Goal: Task Accomplishment & Management: Manage account settings

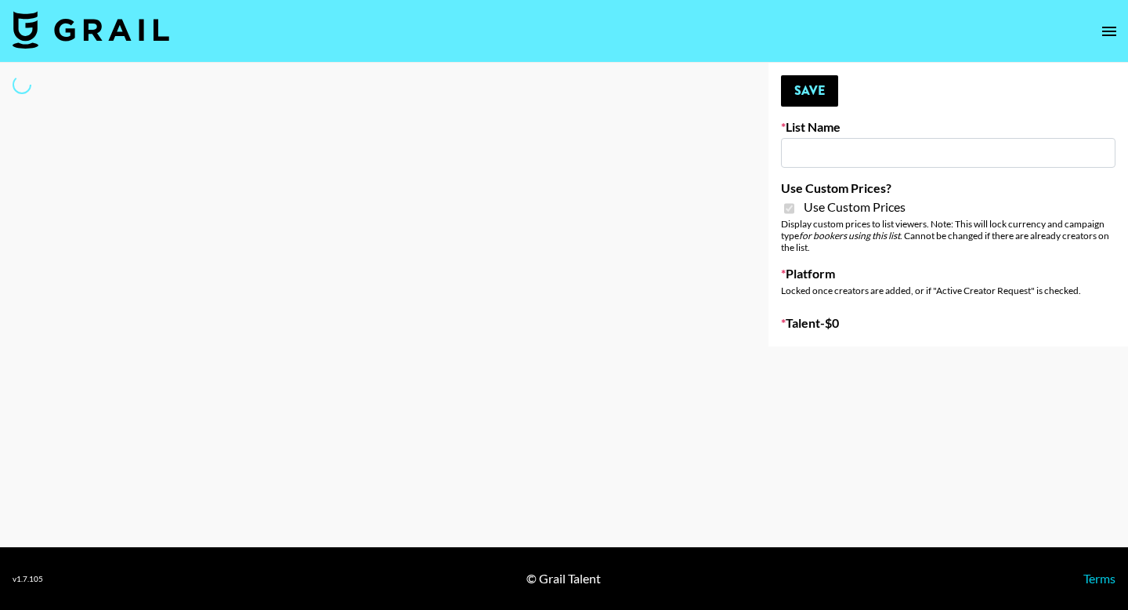
type input "[PERSON_NAME] Make-Up AI Assistant"
checkbox input "true"
select select "Brand"
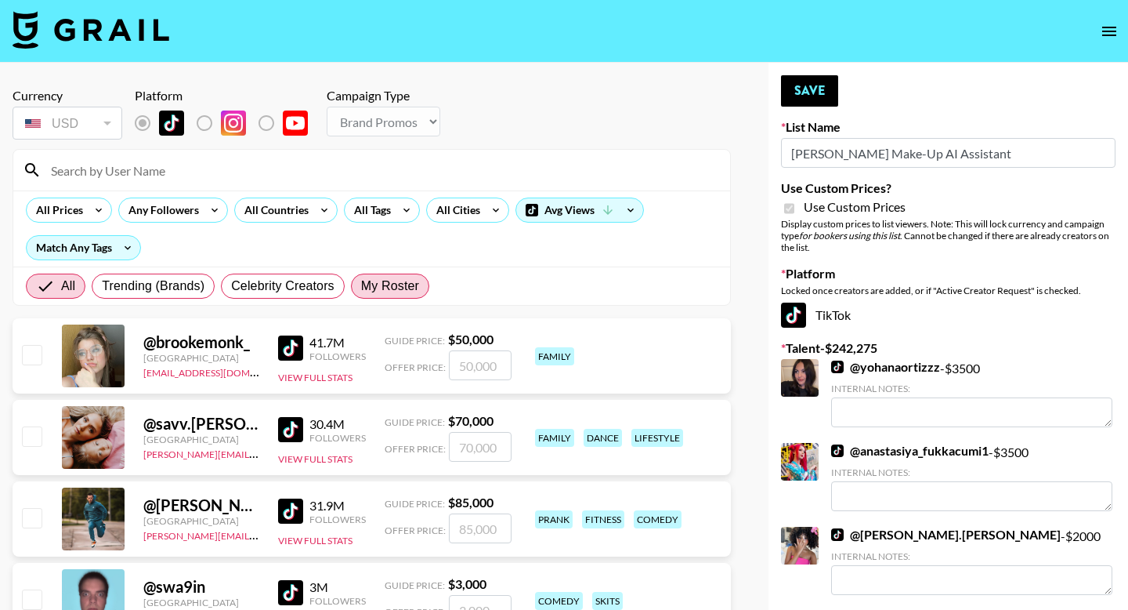
click at [382, 281] on span "My Roster" at bounding box center [390, 286] width 58 height 19
click at [361, 286] on input "My Roster" at bounding box center [361, 286] width 0 height 0
radio input "true"
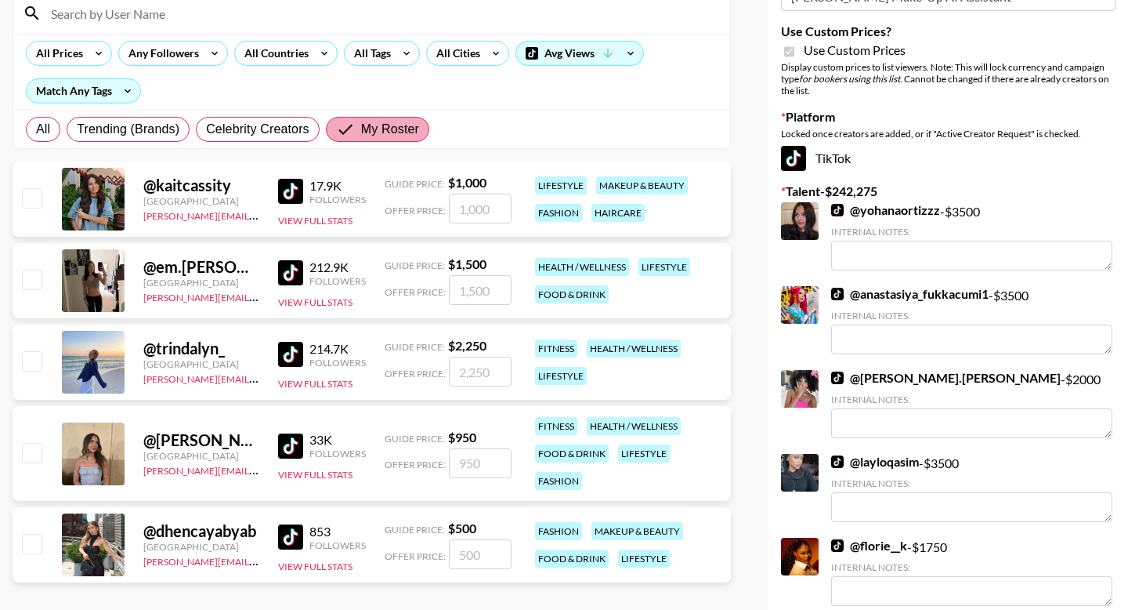
scroll to position [158, 0]
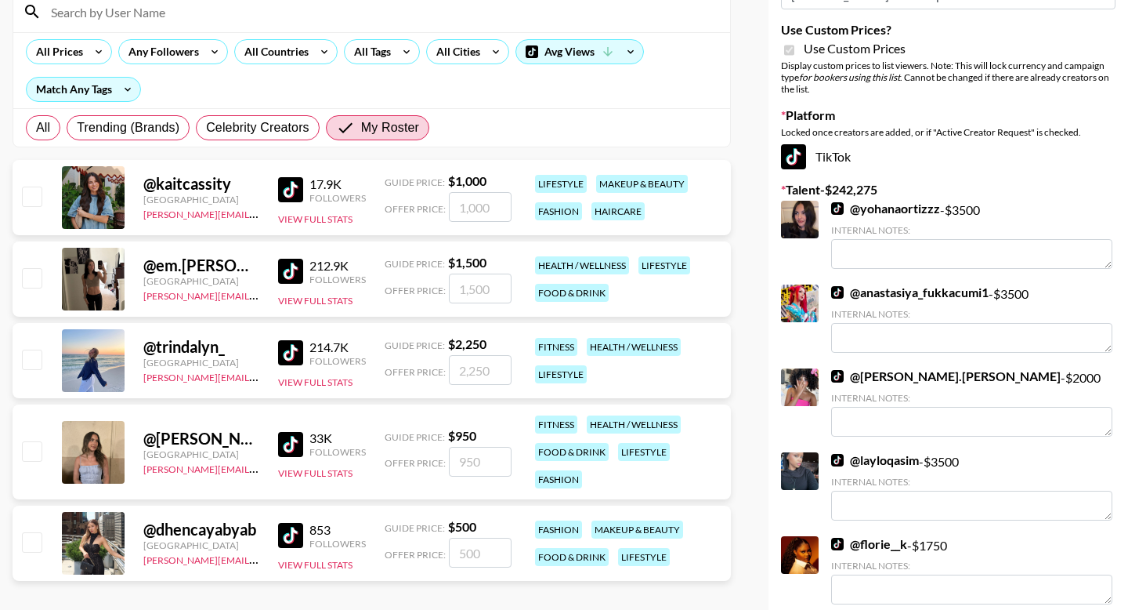
click at [458, 545] on input "number" at bounding box center [480, 553] width 63 height 30
click at [37, 540] on input "checkbox" at bounding box center [31, 541] width 19 height 19
checkbox input "true"
type input "500"
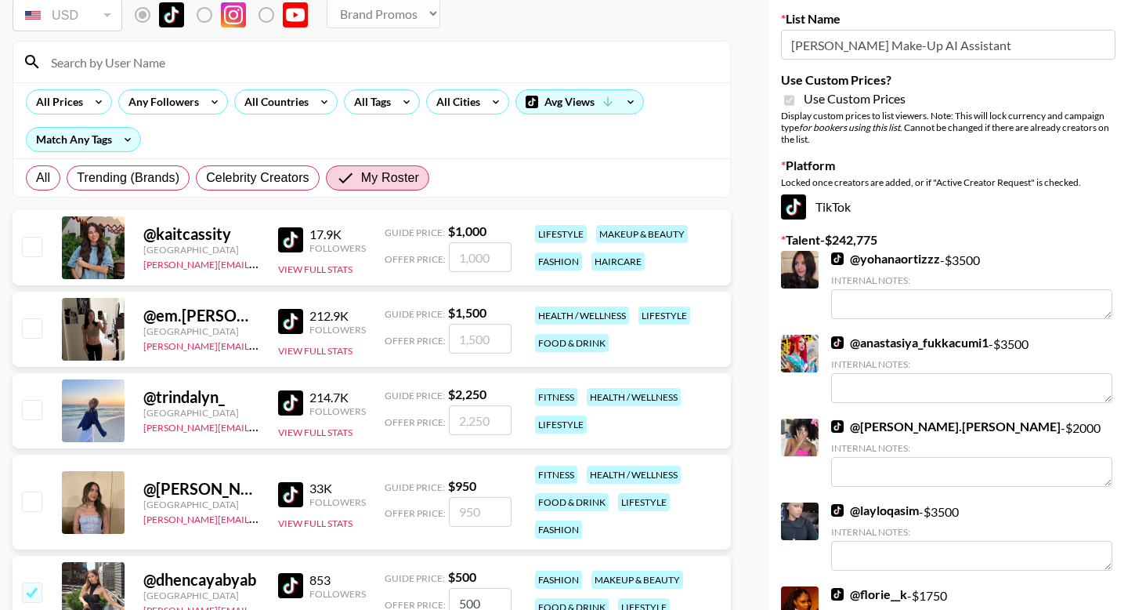
scroll to position [6, 0]
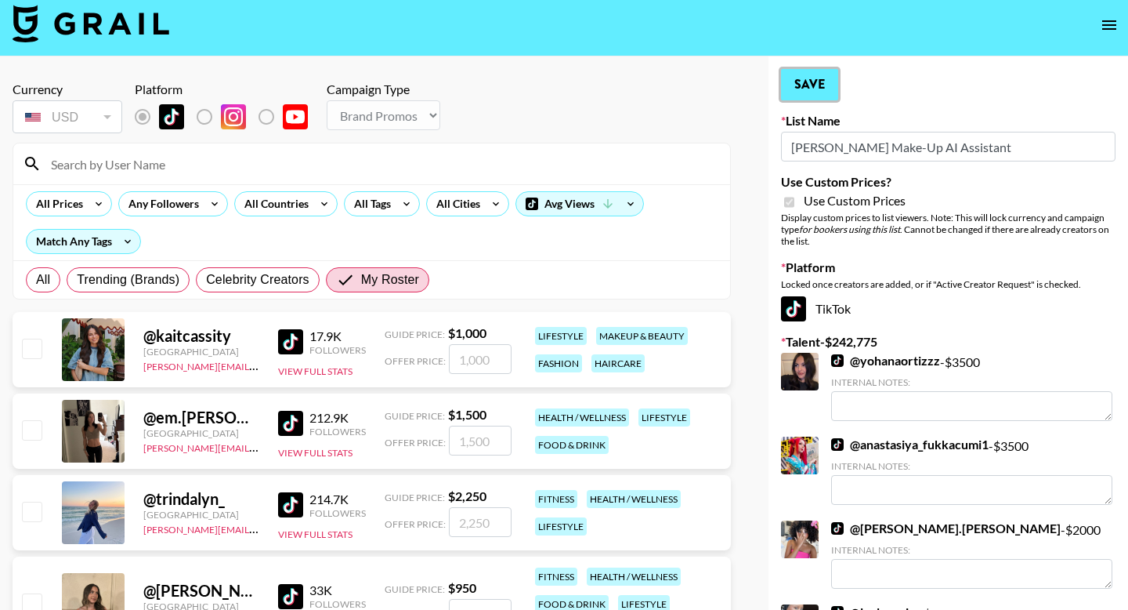
click at [821, 89] on button "Save" at bounding box center [809, 84] width 57 height 31
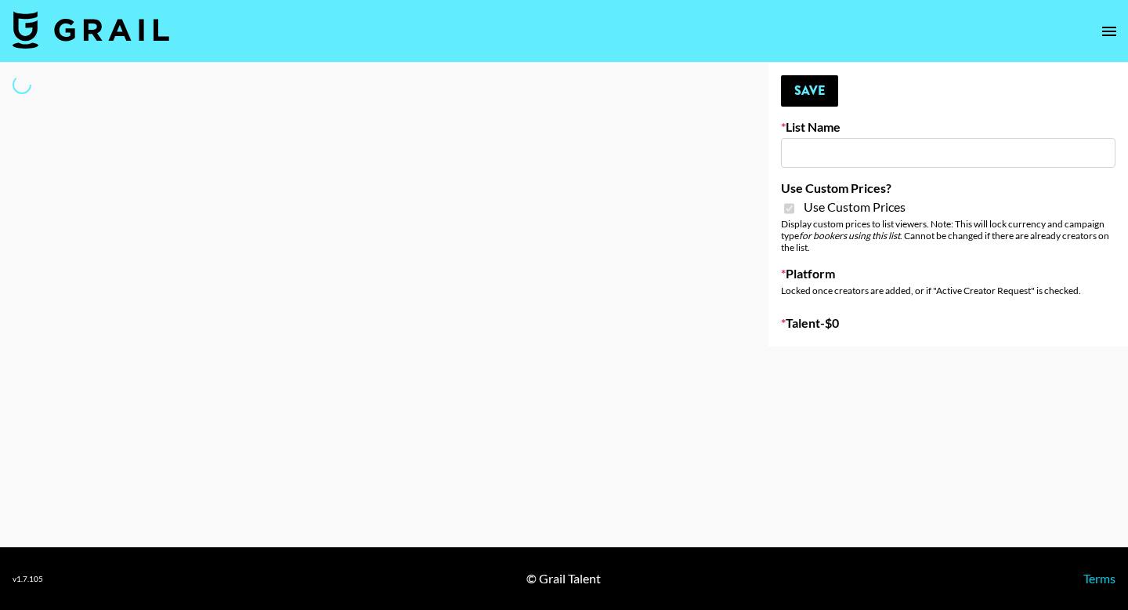
type input "**Noschinko UGC**"
checkbox input "true"
select select "Brand"
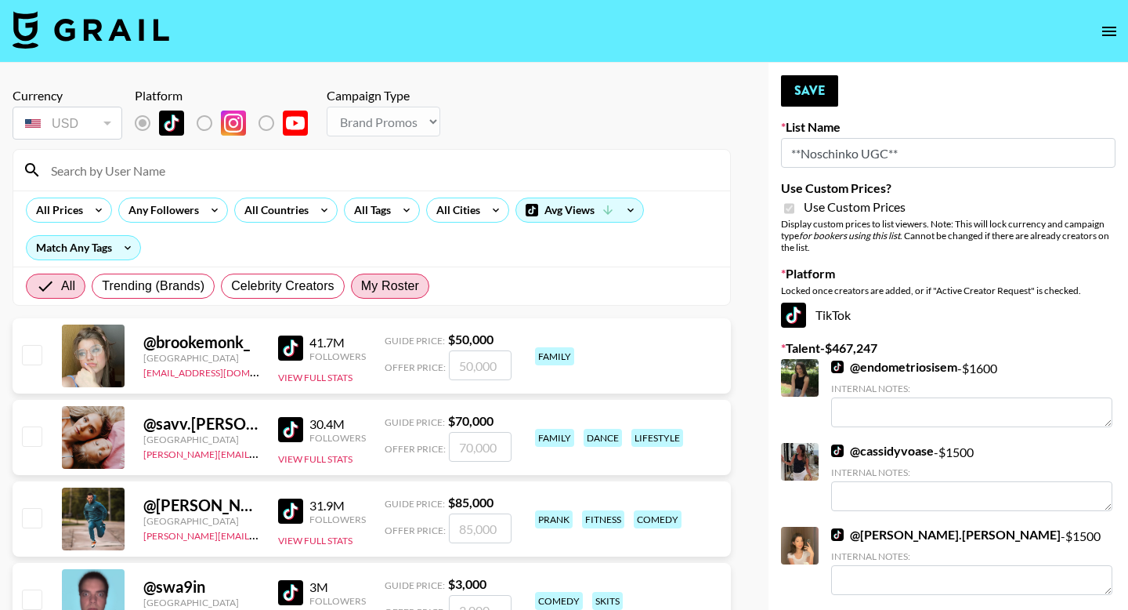
click at [401, 294] on span "My Roster" at bounding box center [390, 286] width 58 height 19
click at [361, 286] on input "My Roster" at bounding box center [361, 286] width 0 height 0
radio input "true"
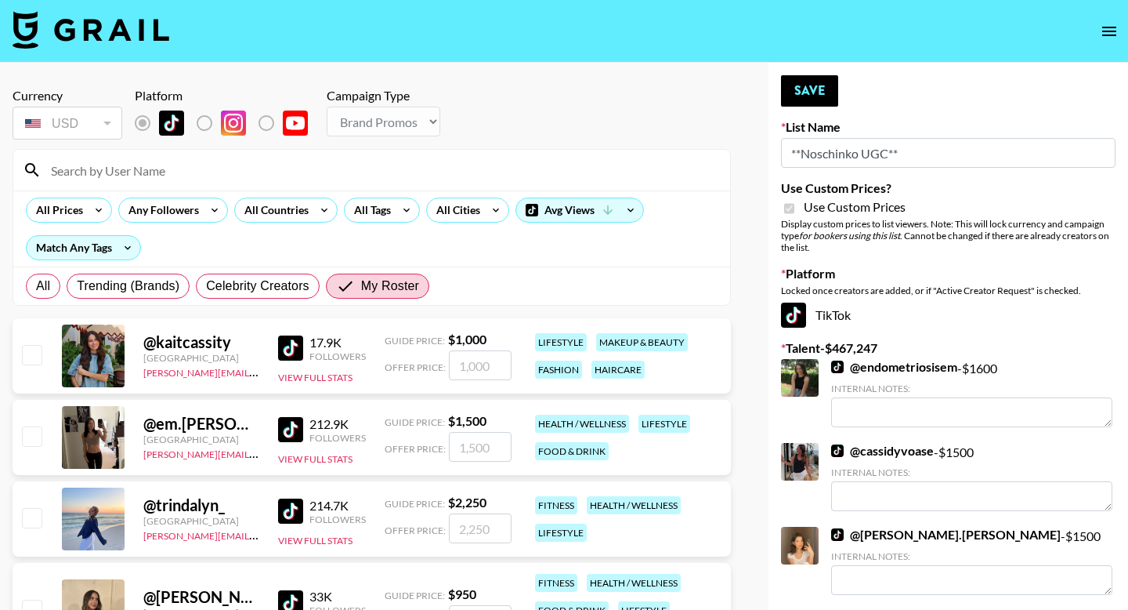
click at [26, 523] on input "checkbox" at bounding box center [31, 517] width 19 height 19
checkbox input "true"
type input "2250"
click at [34, 438] on input "checkbox" at bounding box center [31, 435] width 19 height 19
checkbox input "true"
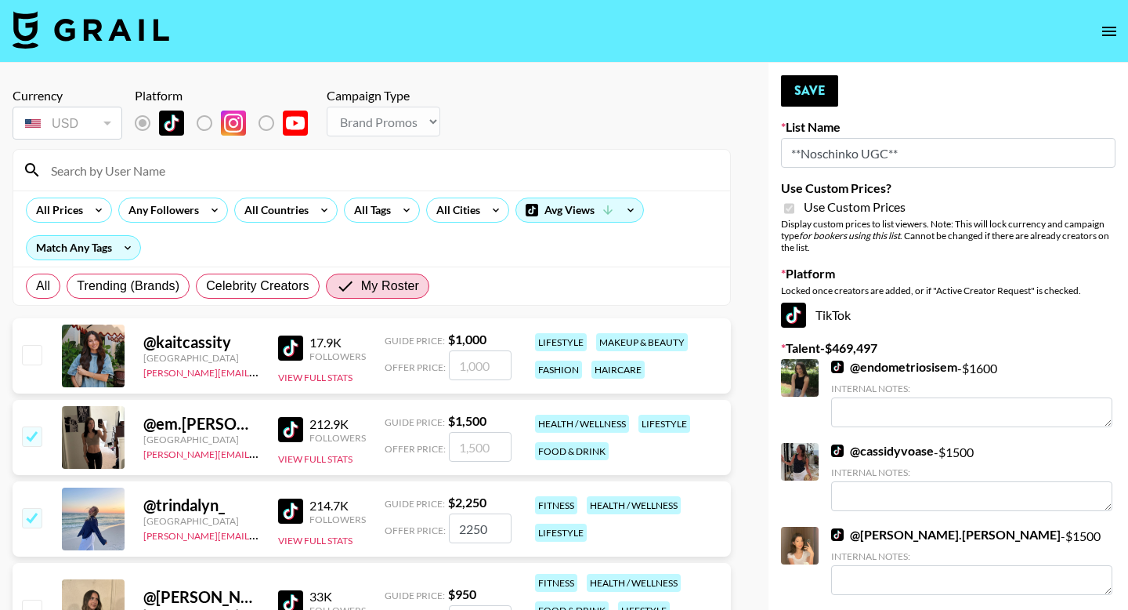
type input "1500"
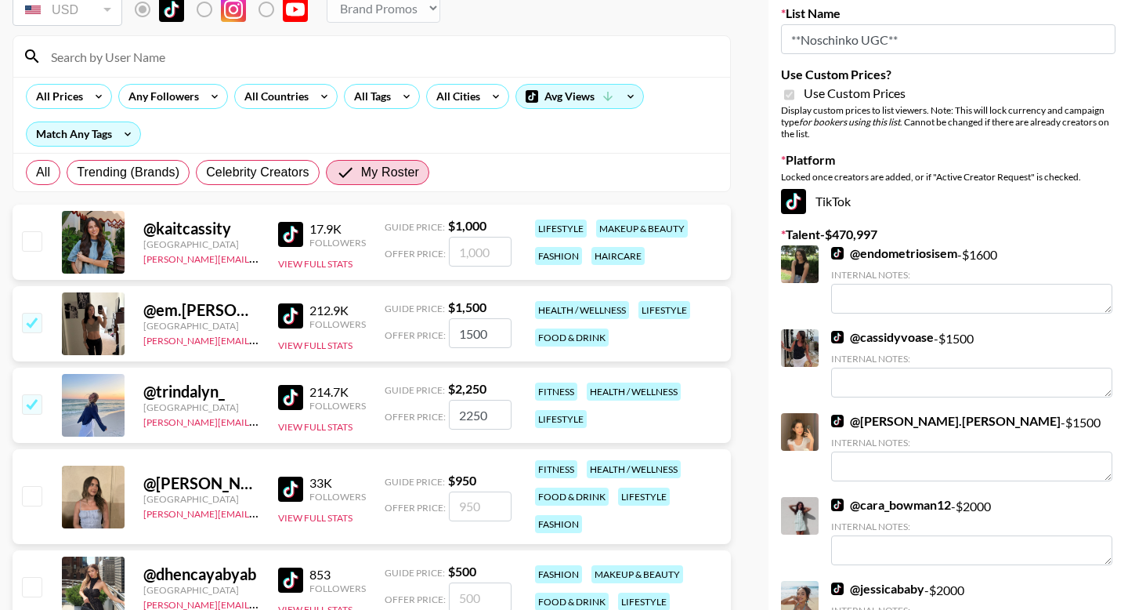
scroll to position [114, 0]
click at [35, 241] on input "checkbox" at bounding box center [31, 239] width 19 height 19
checkbox input "true"
type input "1000"
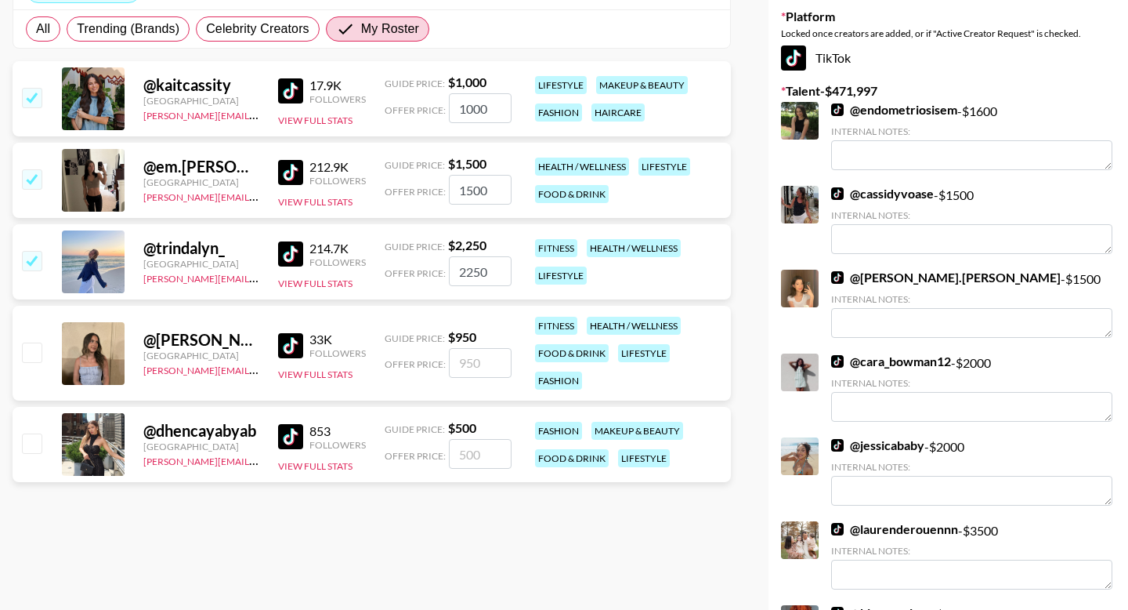
scroll to position [270, 0]
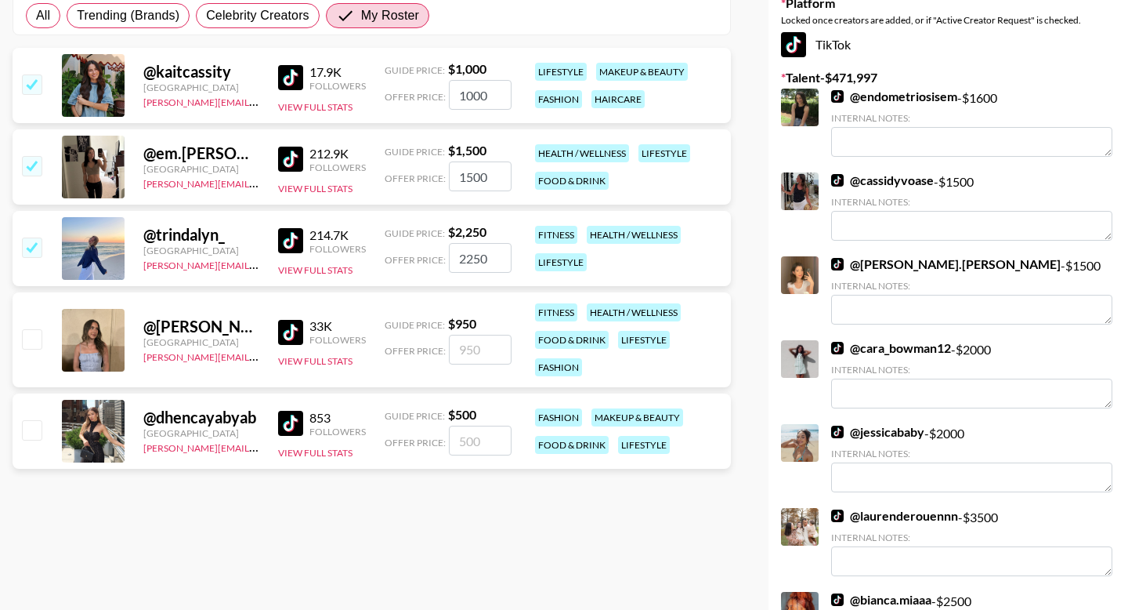
click at [34, 422] on input "checkbox" at bounding box center [31, 429] width 19 height 19
checkbox input "true"
type input "500"
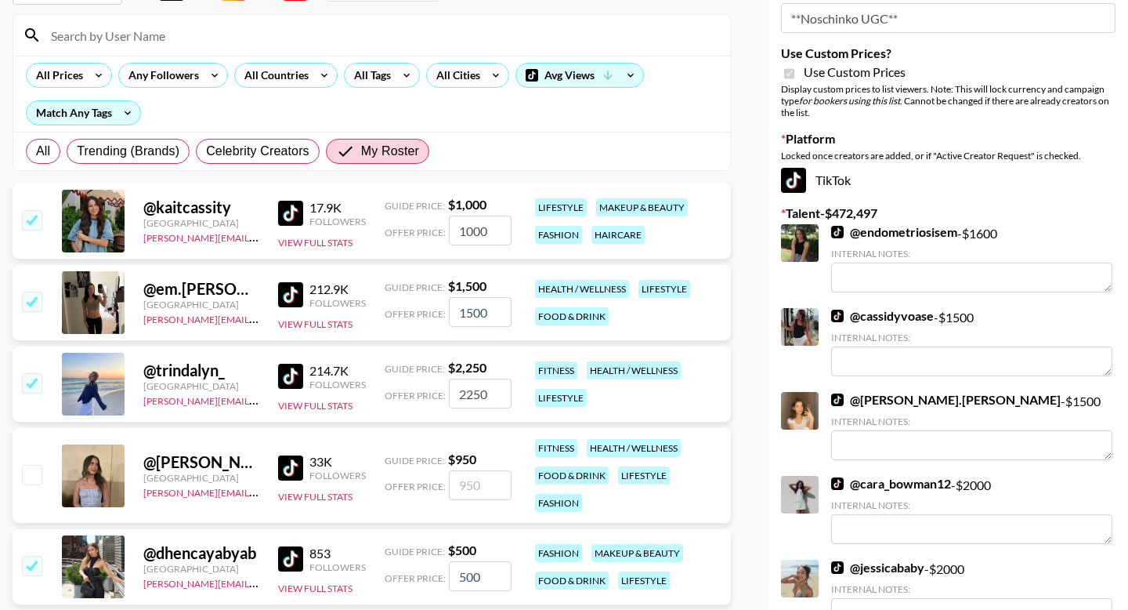
scroll to position [0, 0]
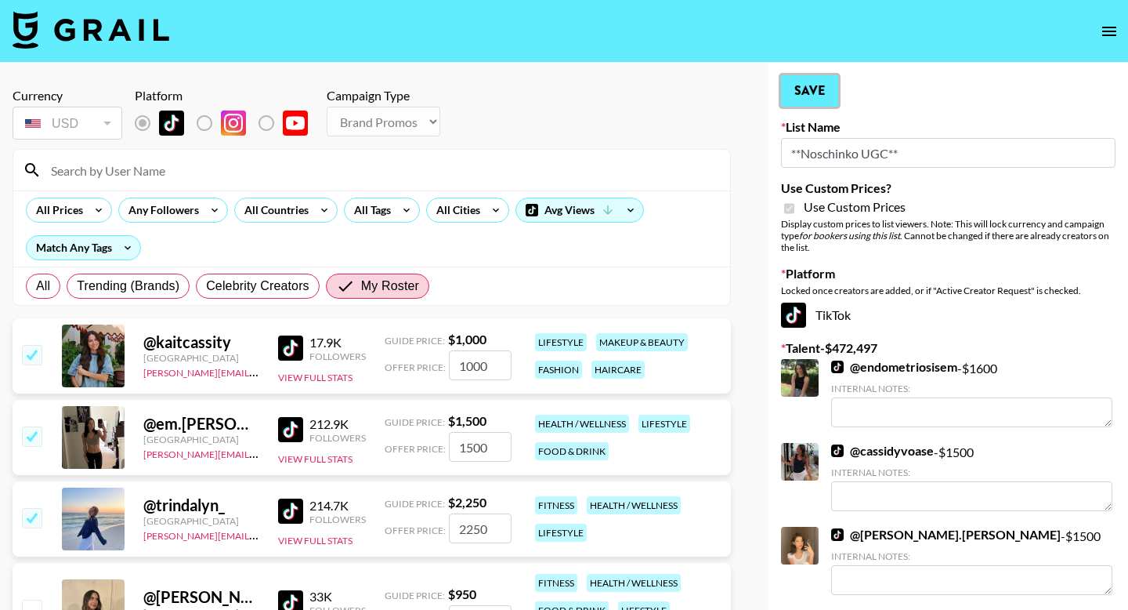
click at [824, 91] on button "Save" at bounding box center [809, 90] width 57 height 31
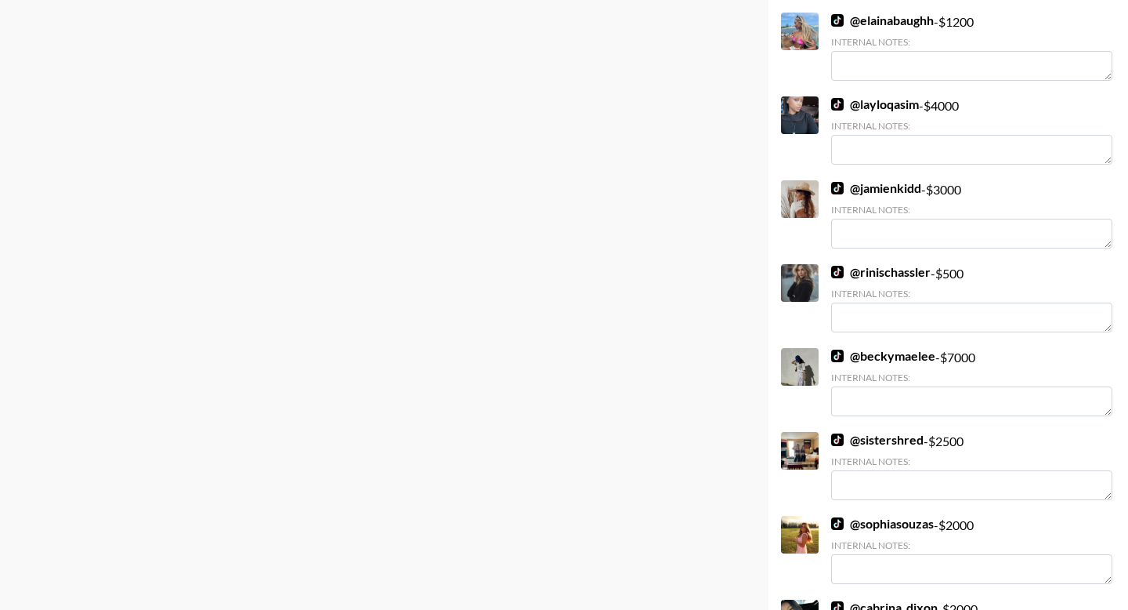
scroll to position [2728, 0]
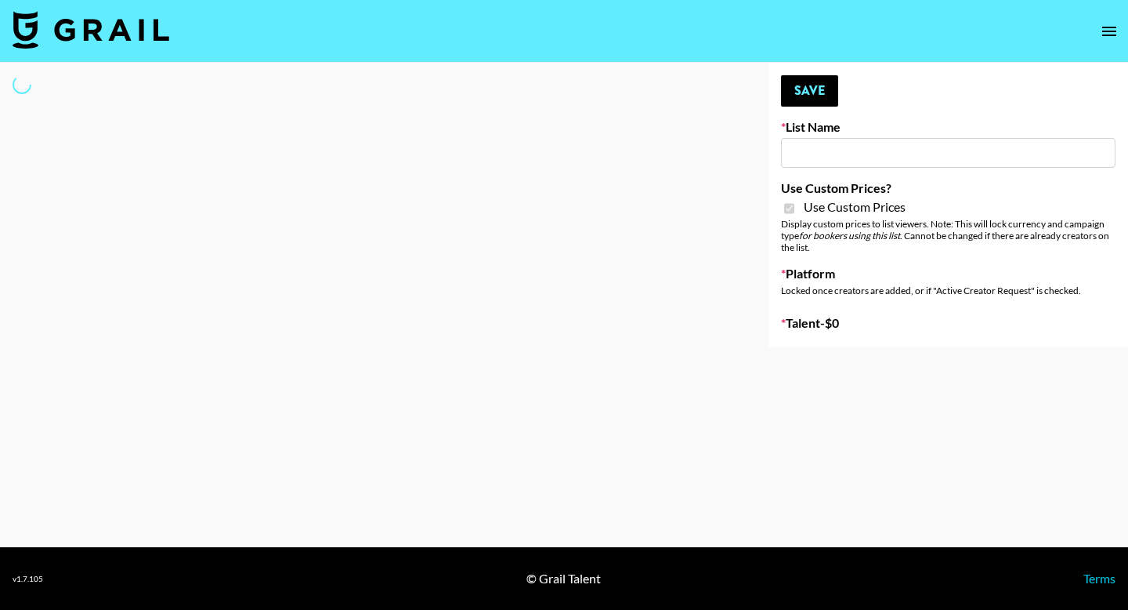
select select "Brand"
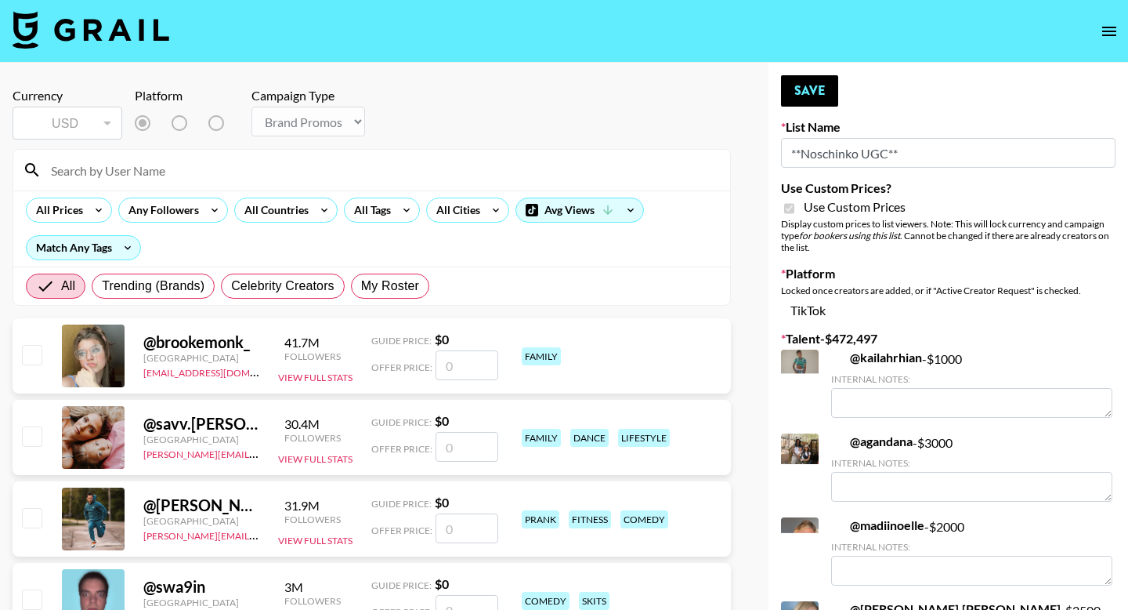
type input "**Noschinko UGC**"
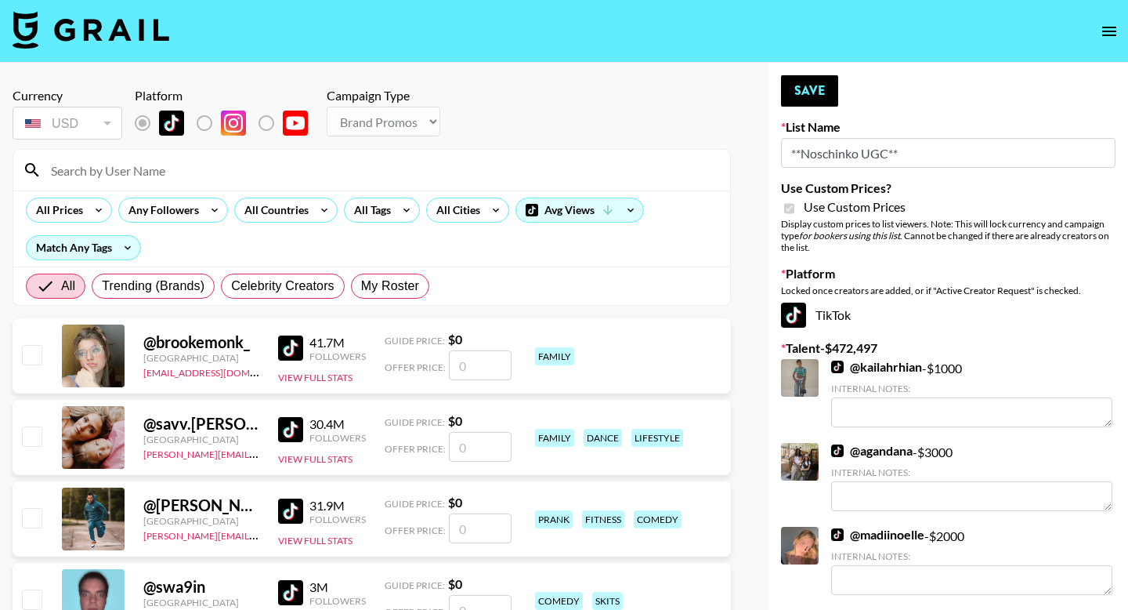
checkbox input "true"
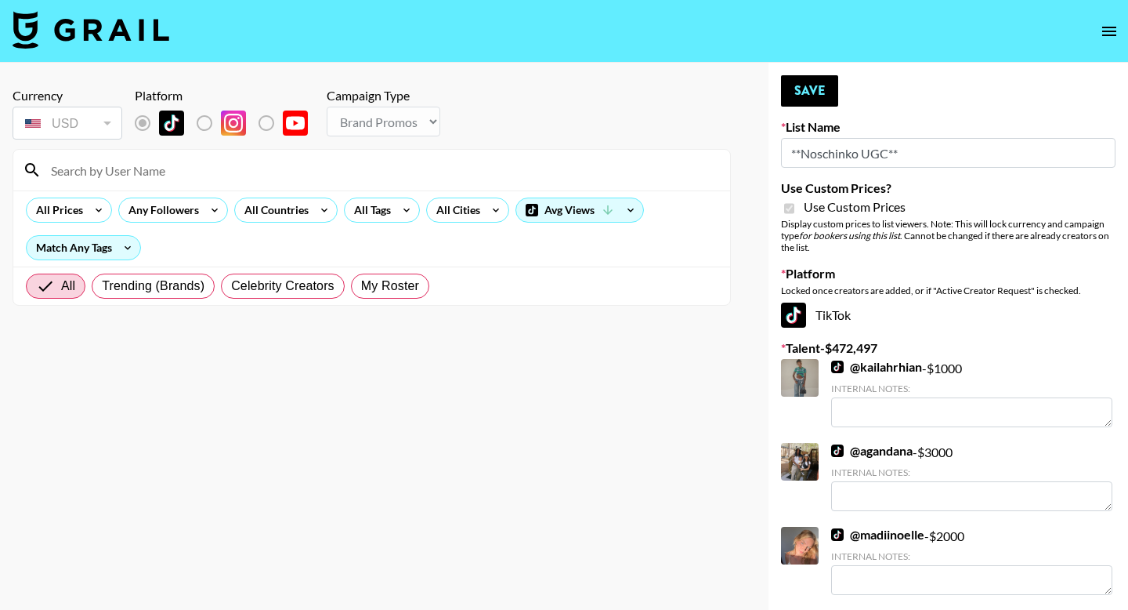
scroll to position [4575, 0]
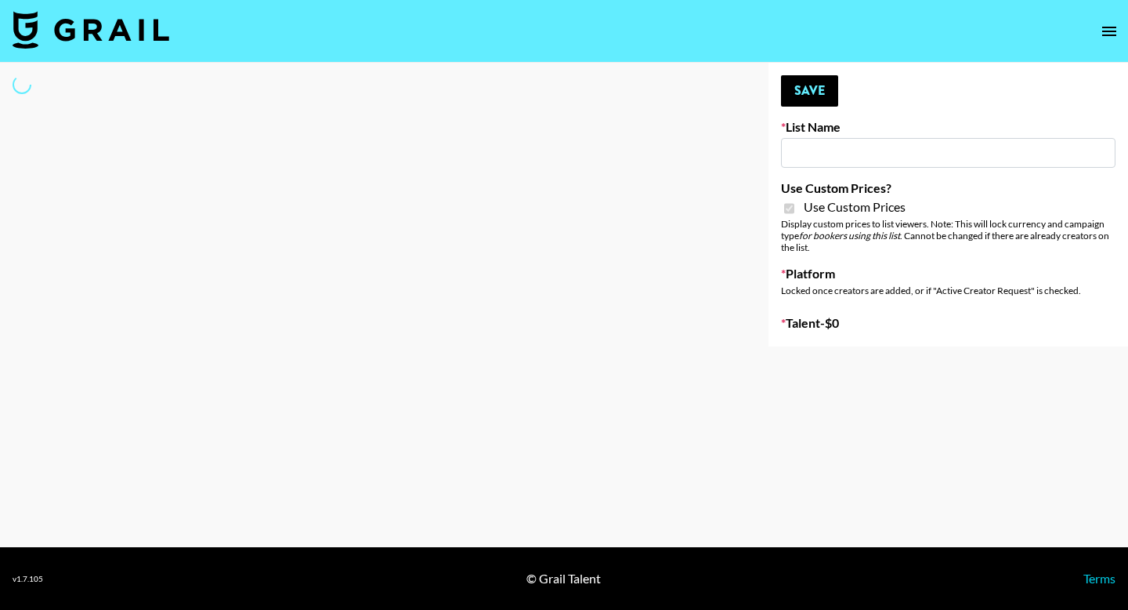
type input "Hetras"
checkbox input "true"
select select "Brand"
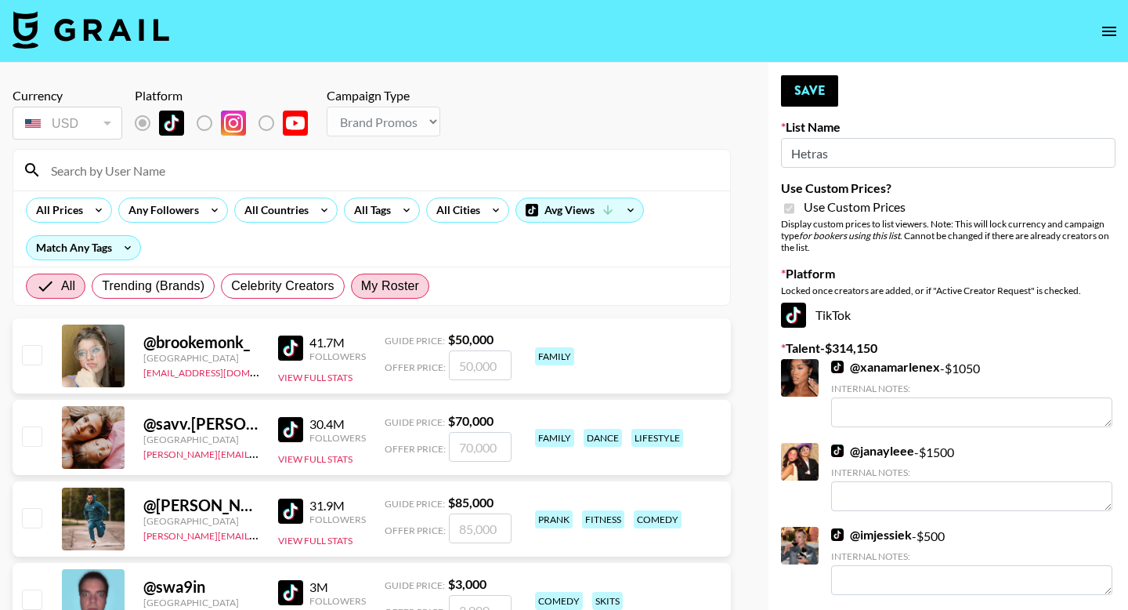
click at [398, 278] on span "My Roster" at bounding box center [390, 286] width 58 height 19
click at [361, 286] on input "My Roster" at bounding box center [361, 286] width 0 height 0
radio input "true"
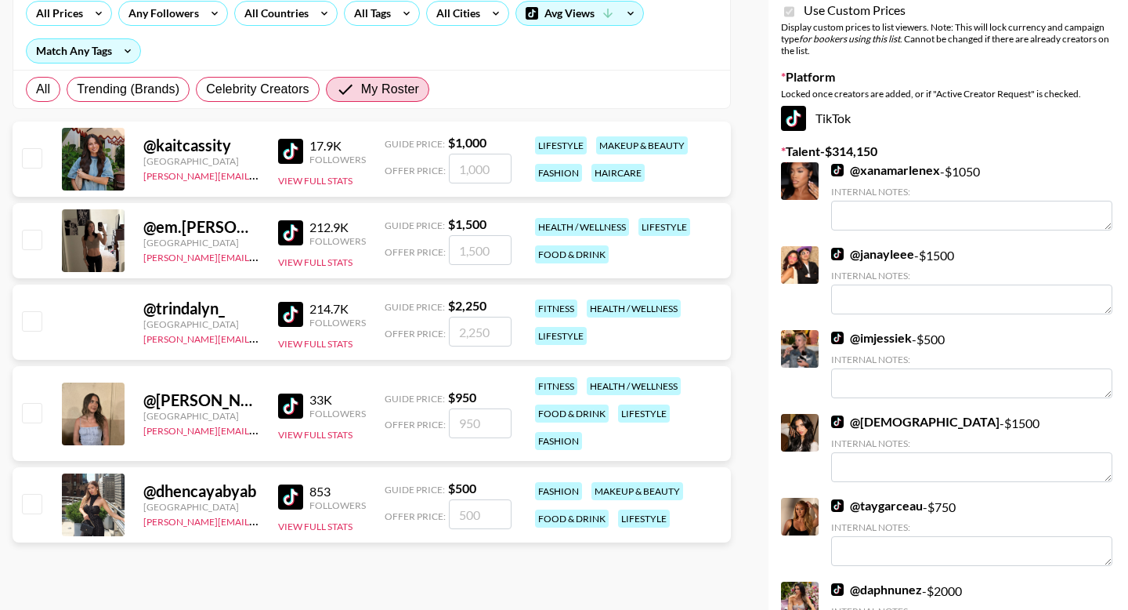
scroll to position [197, 0]
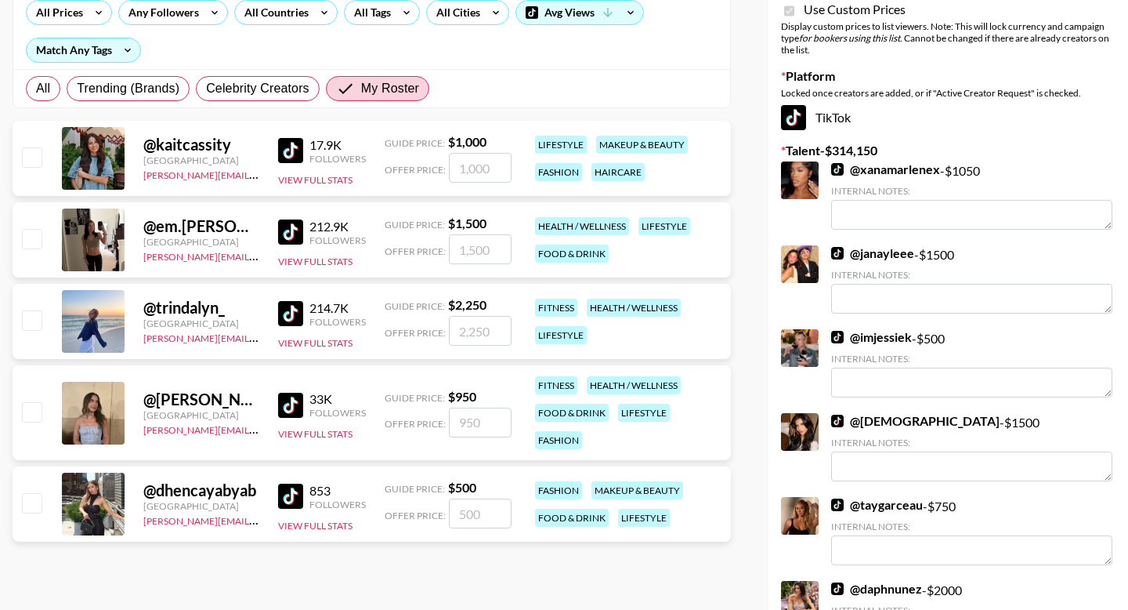
click at [35, 503] on input "checkbox" at bounding box center [31, 502] width 19 height 19
checkbox input "true"
type input "500"
click at [37, 160] on input "checkbox" at bounding box center [31, 156] width 19 height 19
checkbox input "true"
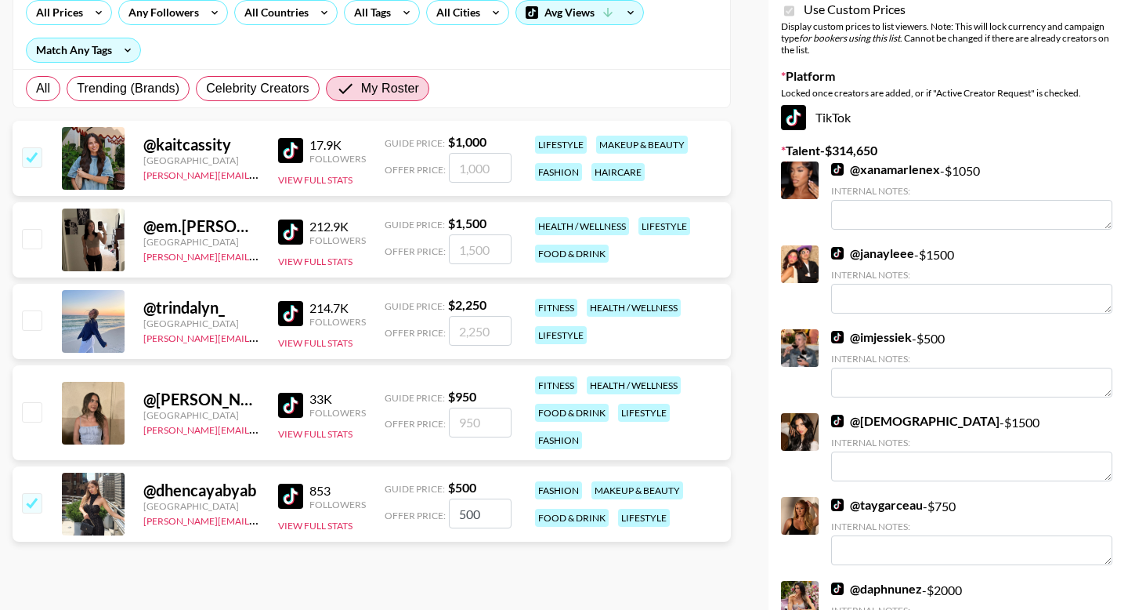
type input "1000"
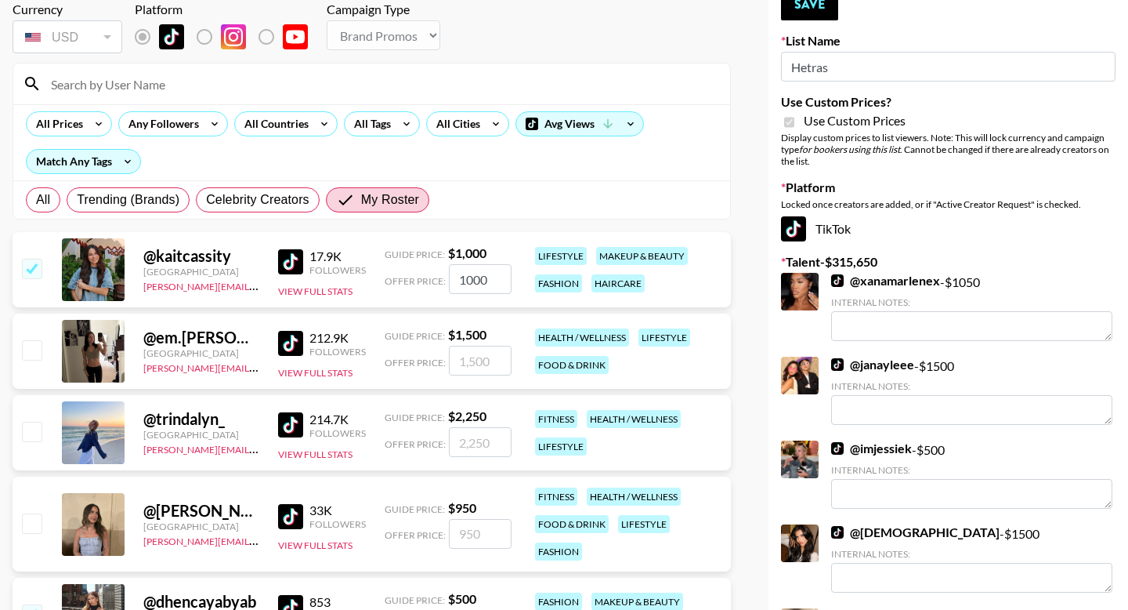
scroll to position [0, 0]
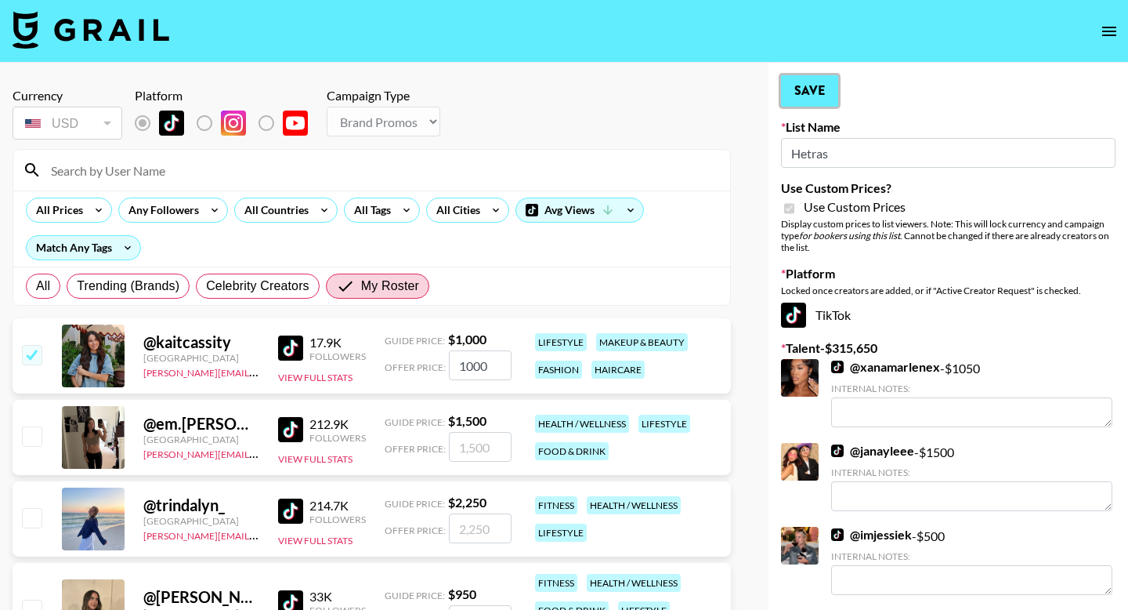
click at [812, 96] on button "Save" at bounding box center [809, 90] width 57 height 31
